Goal: Transaction & Acquisition: Register for event/course

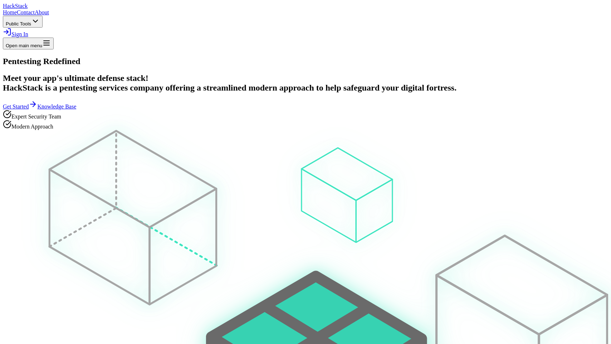
click at [28, 31] on span "Sign In" at bounding box center [19, 34] width 17 height 6
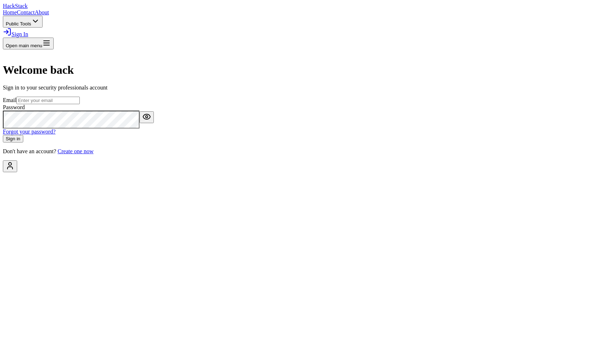
click at [80, 104] on input "email" at bounding box center [47, 101] width 63 height 8
type input "tomer@hackstack.app"
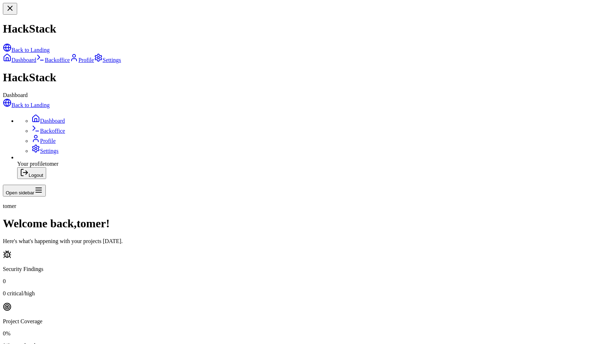
click at [53, 128] on link "Backoffice" at bounding box center [48, 131] width 34 height 6
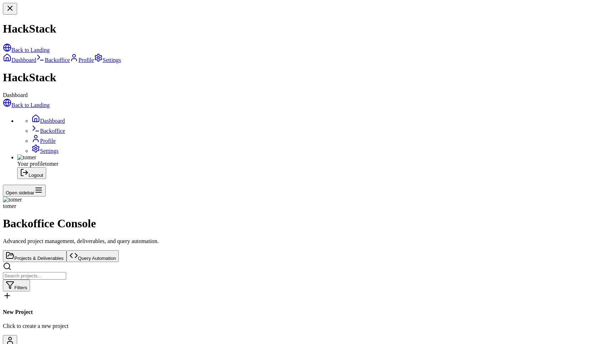
click at [50, 102] on link "Back to Landing" at bounding box center [26, 105] width 47 height 6
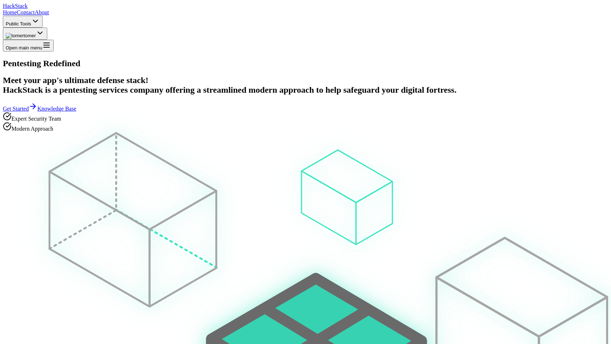
click at [47, 28] on button "tomer" at bounding box center [25, 34] width 44 height 12
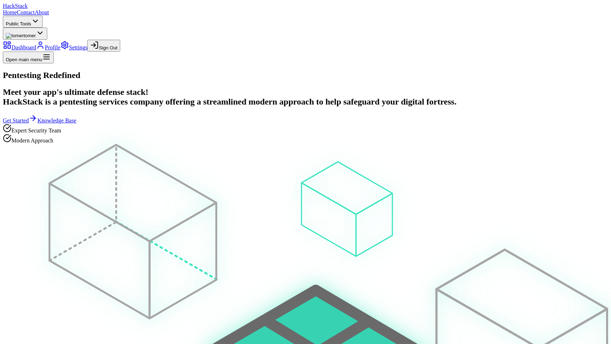
click at [120, 51] on button "Sign Out" at bounding box center [103, 46] width 33 height 12
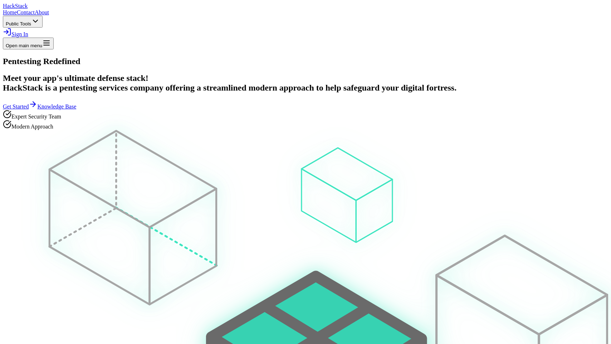
click at [28, 31] on link "Sign In" at bounding box center [15, 34] width 25 height 6
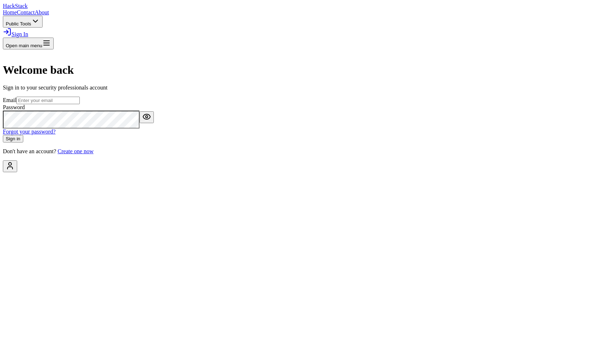
click at [338, 154] on div "Welcome back Sign in to your security professionals account Email Password Forg…" at bounding box center [305, 101] width 605 height 105
click at [93, 154] on link "Create one now" at bounding box center [76, 151] width 36 height 6
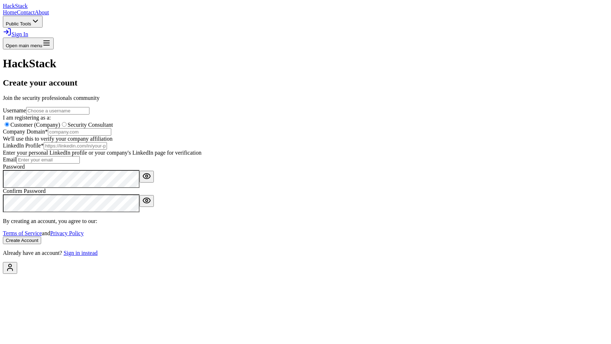
click at [89, 114] on input "text" at bounding box center [57, 111] width 63 height 8
type input "ffxific"
click at [111, 136] on input "text" at bounding box center [79, 132] width 63 height 8
click at [113, 128] on label "Security Consultant" at bounding box center [86, 125] width 53 height 6
click at [67, 127] on input "Security Consultant" at bounding box center [64, 124] width 5 height 5
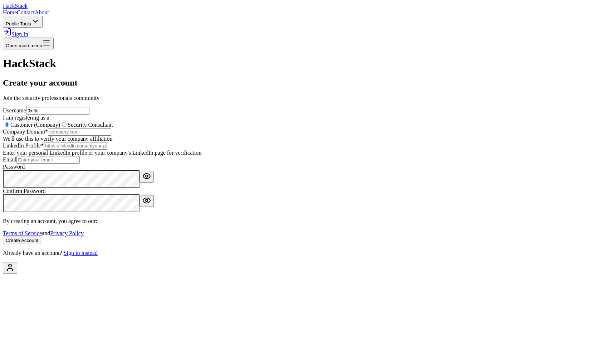
radio input "true"
radio input "false"
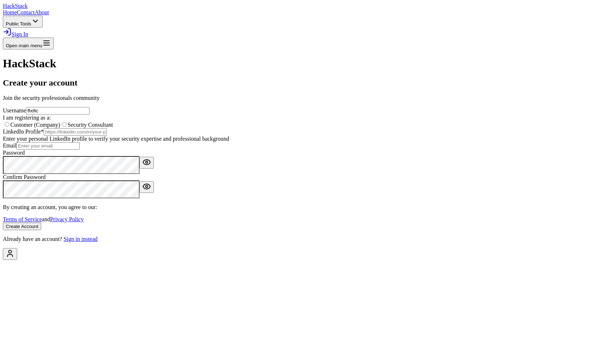
scroll to position [87, 0]
click at [107, 128] on input "url" at bounding box center [75, 132] width 63 height 8
paste input "https://www.linkedin.com/in/tomer-bar-9b15aa137/"
type input "https://www.linkedin.com/in/tomer-bar-9b15aa137/"
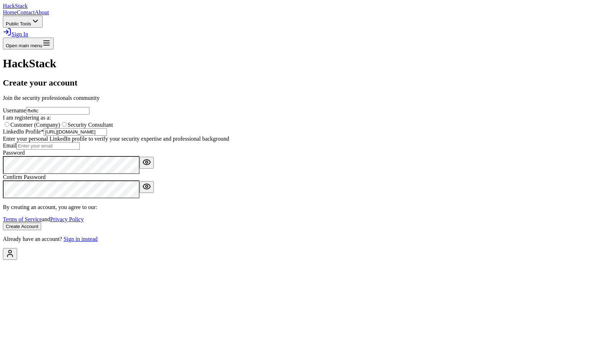
click at [80, 149] on input "email" at bounding box center [47, 146] width 63 height 8
type input "s"
type input "[EMAIL_ADDRESS][DOMAIN_NAME]"
click at [41, 230] on button "Create Account" at bounding box center [22, 226] width 38 height 8
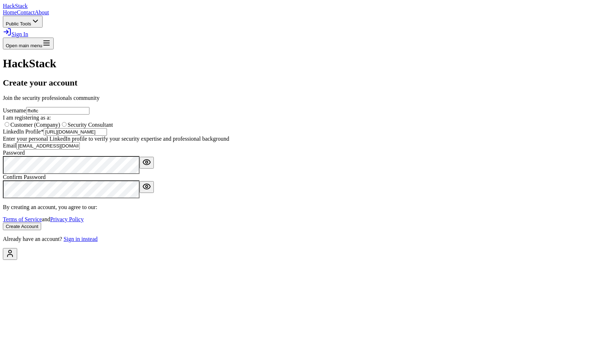
click at [3, 222] on button "Create Account" at bounding box center [22, 226] width 38 height 8
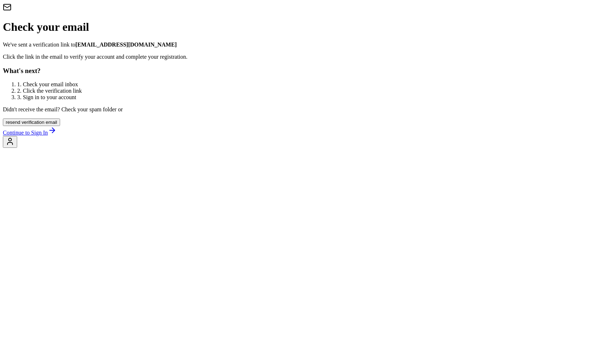
click at [57, 136] on link "Continue to Sign In" at bounding box center [30, 132] width 54 height 6
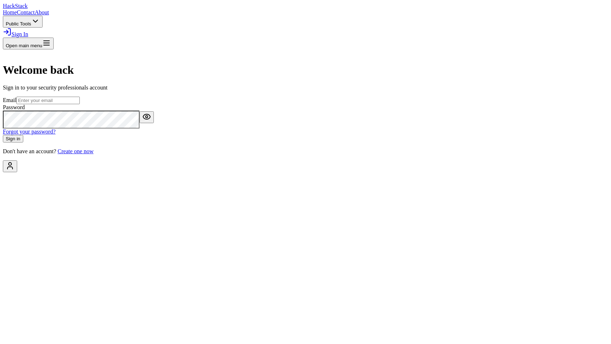
click at [80, 104] on input "email" at bounding box center [47, 101] width 63 height 8
click at [3, 172] on com-1password-button at bounding box center [3, 172] width 0 height 0
type input "[EMAIL_ADDRESS][DOMAIN_NAME]"
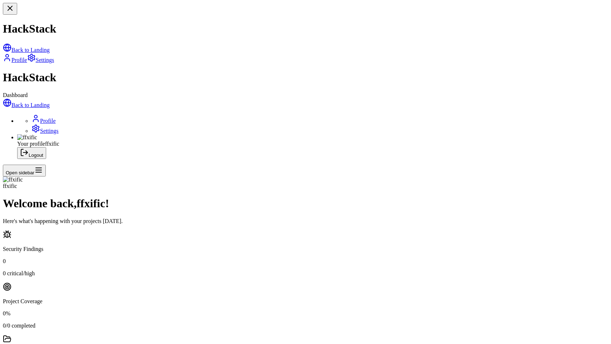
click at [43, 118] on link "Profile" at bounding box center [43, 121] width 24 height 6
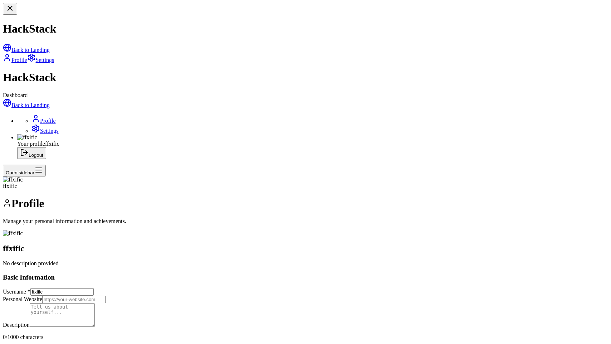
click at [43, 128] on link "Settings" at bounding box center [44, 131] width 27 height 6
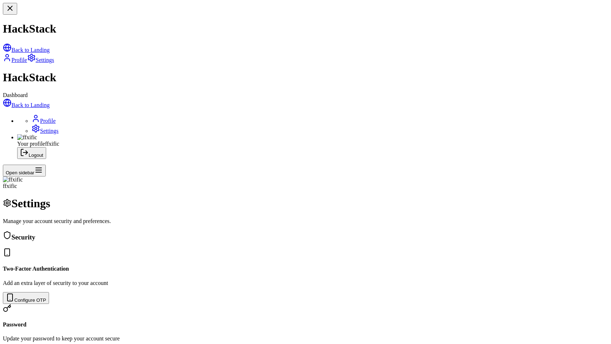
click at [49, 292] on button "Configure OTP" at bounding box center [26, 298] width 46 height 12
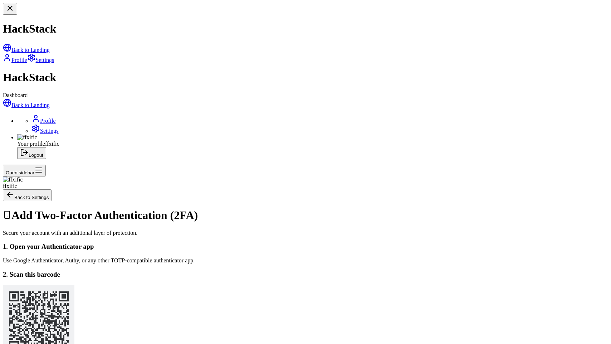
click at [47, 102] on link "Back to Landing" at bounding box center [26, 105] width 47 height 6
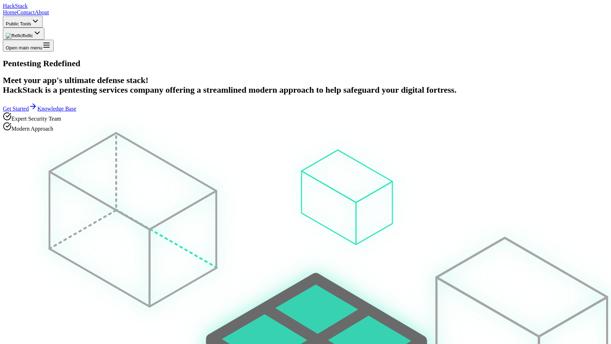
click at [28, 9] on span "Stack" at bounding box center [21, 6] width 13 height 6
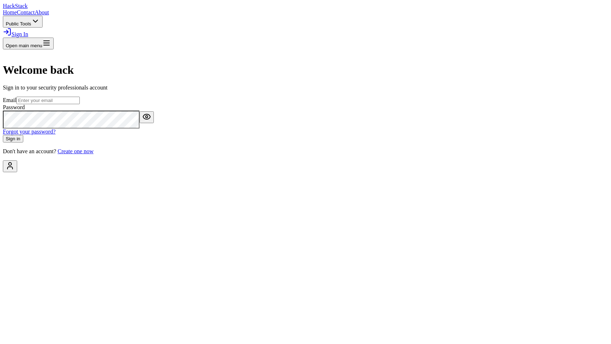
click at [80, 104] on input "email" at bounding box center [47, 101] width 63 height 8
type input "[EMAIL_ADDRESS][DOMAIN_NAME]"
click at [3, 135] on button "Sign in" at bounding box center [13, 139] width 20 height 8
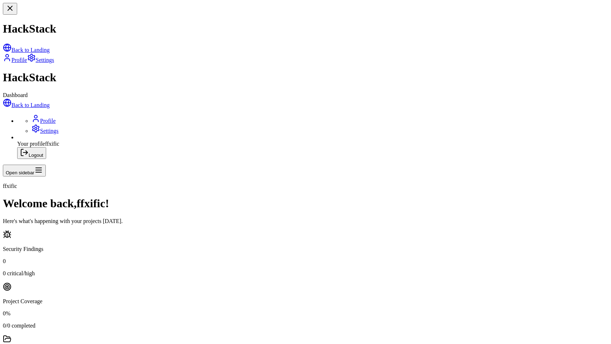
click at [50, 102] on link "Back to Landing" at bounding box center [26, 105] width 47 height 6
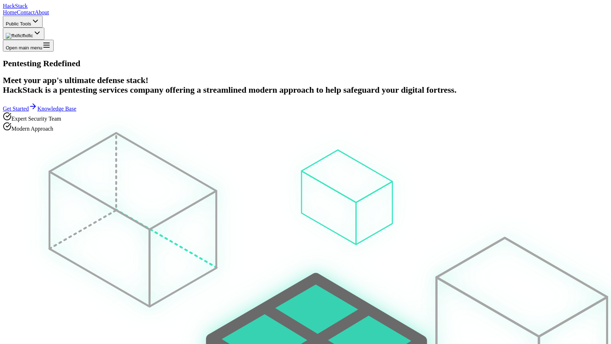
click at [44, 28] on button "ffxific" at bounding box center [23, 34] width 41 height 12
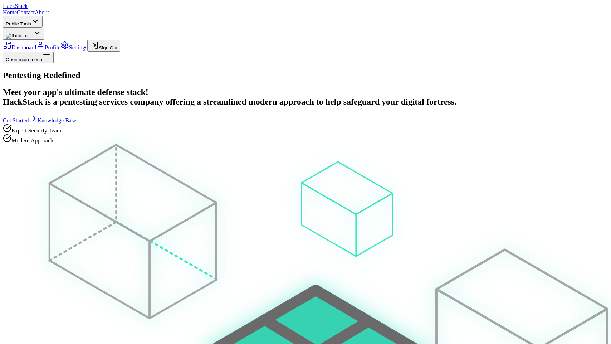
click at [120, 51] on button "Sign Out" at bounding box center [103, 46] width 33 height 12
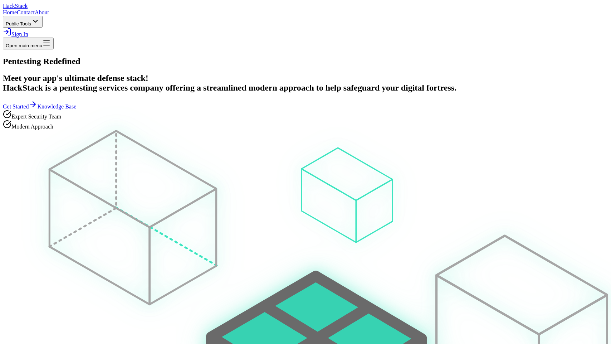
click at [28, 31] on span "Sign In" at bounding box center [19, 34] width 17 height 6
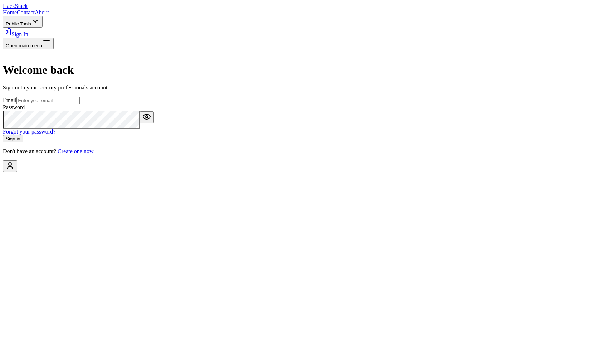
click at [80, 104] on input "email" at bounding box center [47, 101] width 63 height 8
type input "tomer@hackstack.app"
